Goal: Information Seeking & Learning: Learn about a topic

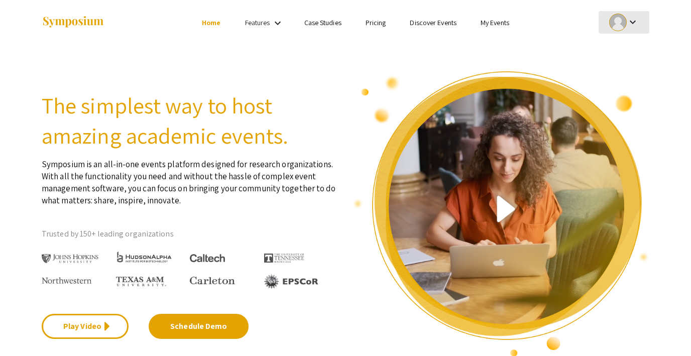
click at [618, 19] on div at bounding box center [618, 23] width 18 height 18
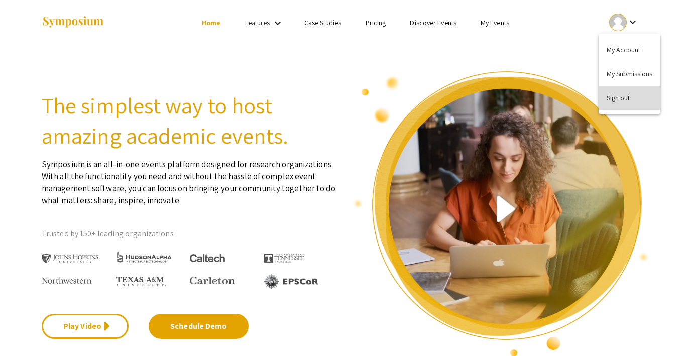
click at [615, 103] on button "Sign out" at bounding box center [629, 98] width 62 height 24
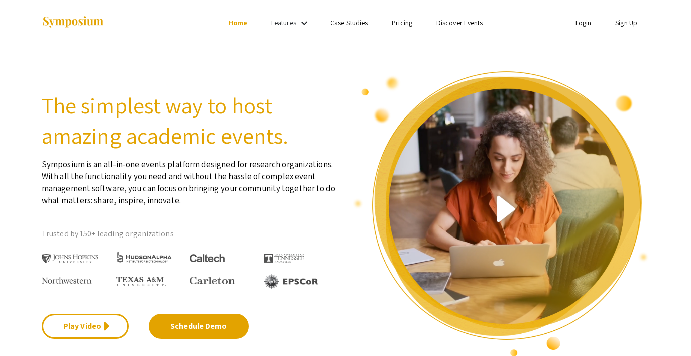
click at [445, 25] on link "Discover Events" at bounding box center [459, 22] width 47 height 9
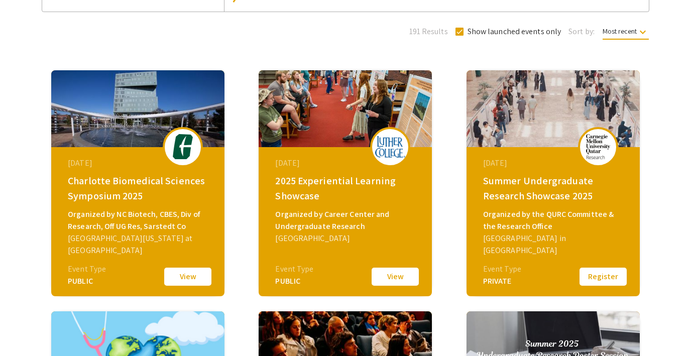
scroll to position [120, 0]
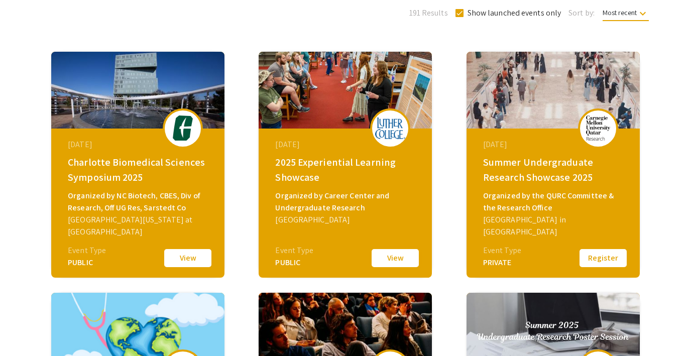
click at [393, 262] on button "View" at bounding box center [395, 257] width 50 height 21
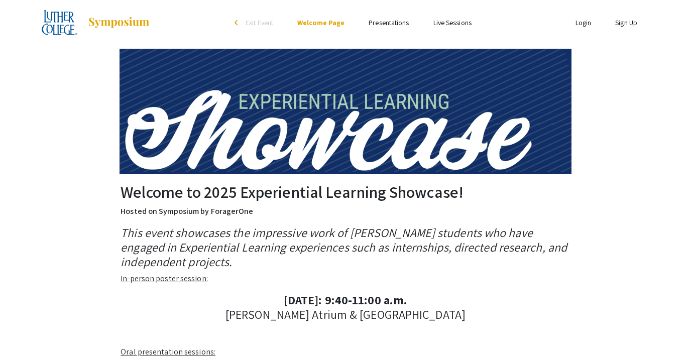
click at [383, 22] on link "Presentations" at bounding box center [388, 22] width 40 height 9
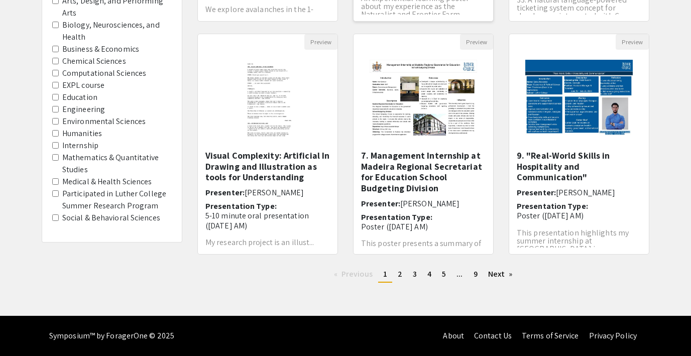
scroll to position [10, 0]
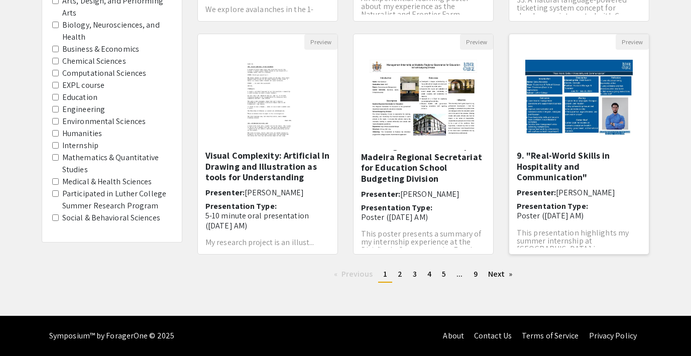
click at [587, 113] on img at bounding box center [578, 100] width 127 height 100
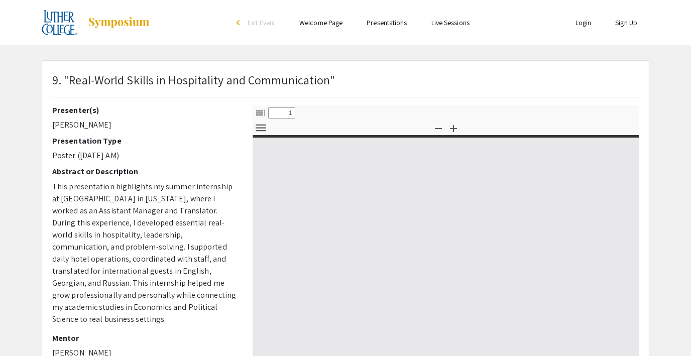
select select "custom"
type input "0"
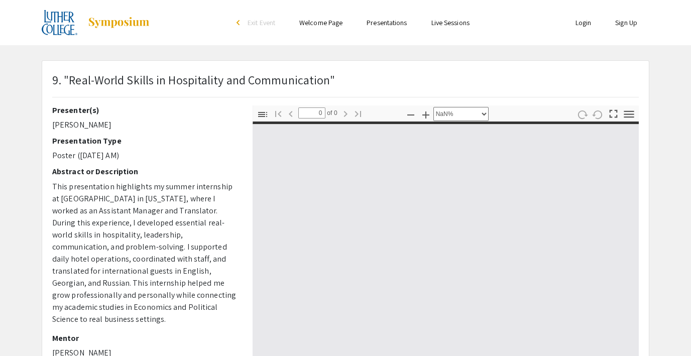
select select "auto"
type input "1"
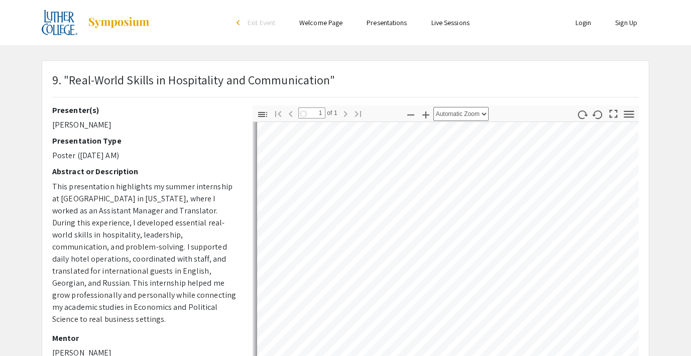
scroll to position [14, 0]
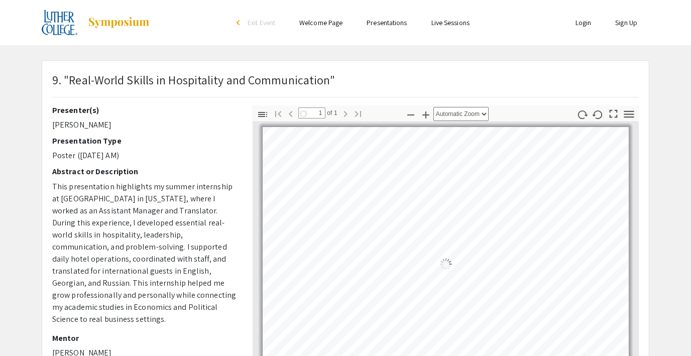
select select "auto"
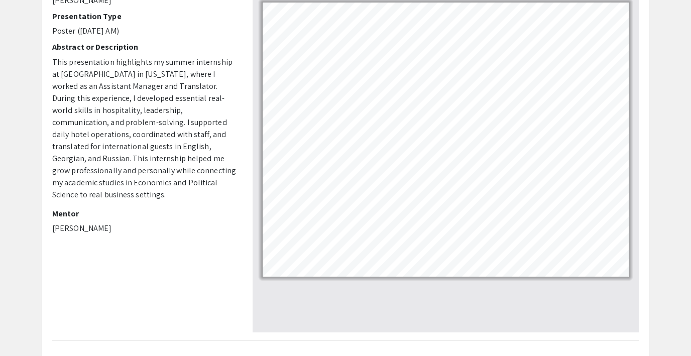
scroll to position [0, 0]
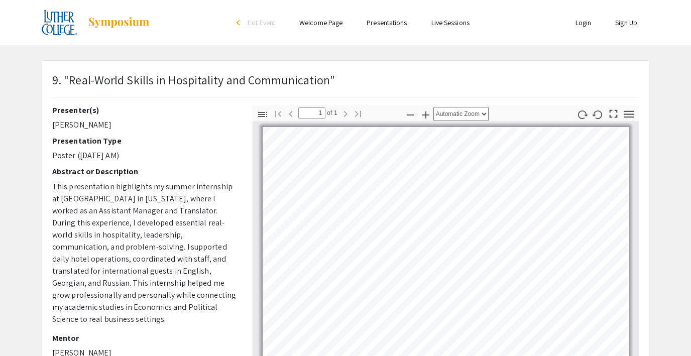
click at [253, 23] on span "Exit Event" at bounding box center [261, 22] width 28 height 9
